Goal: Information Seeking & Learning: Understand process/instructions

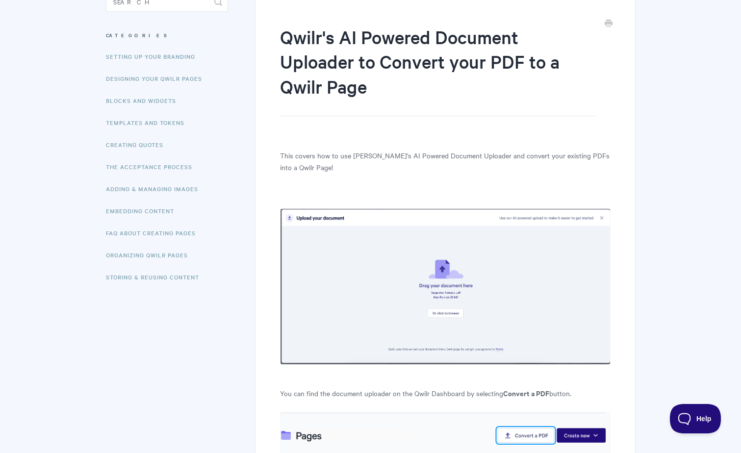
scroll to position [49, 0]
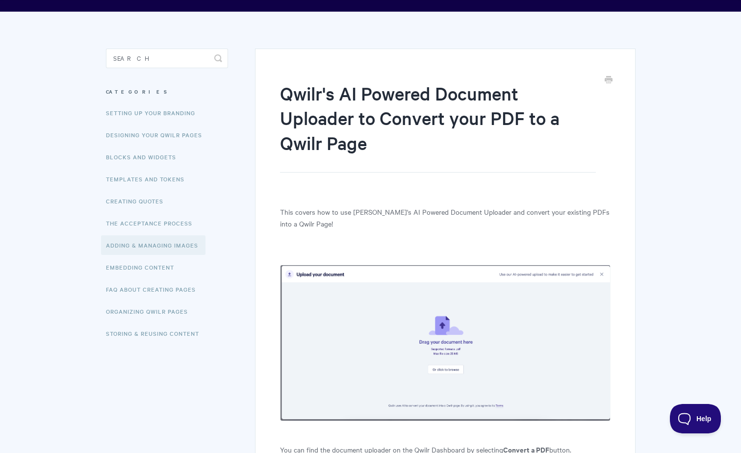
click at [159, 245] on link "Adding & Managing Images" at bounding box center [153, 246] width 105 height 20
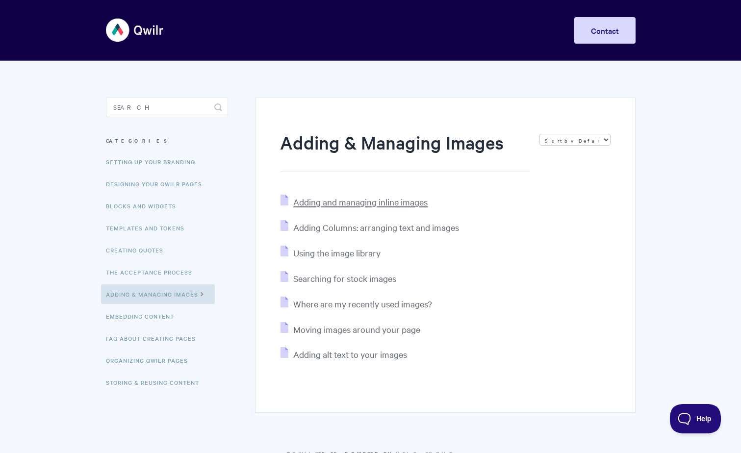
click at [338, 204] on span "Adding and managing inline images" at bounding box center [360, 201] width 134 height 11
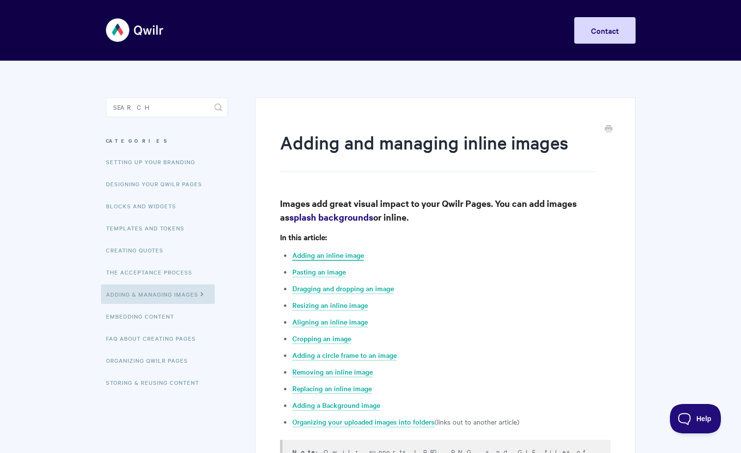
click at [350, 256] on link "Adding an inline image" at bounding box center [328, 255] width 72 height 11
